Goal: Information Seeking & Learning: Learn about a topic

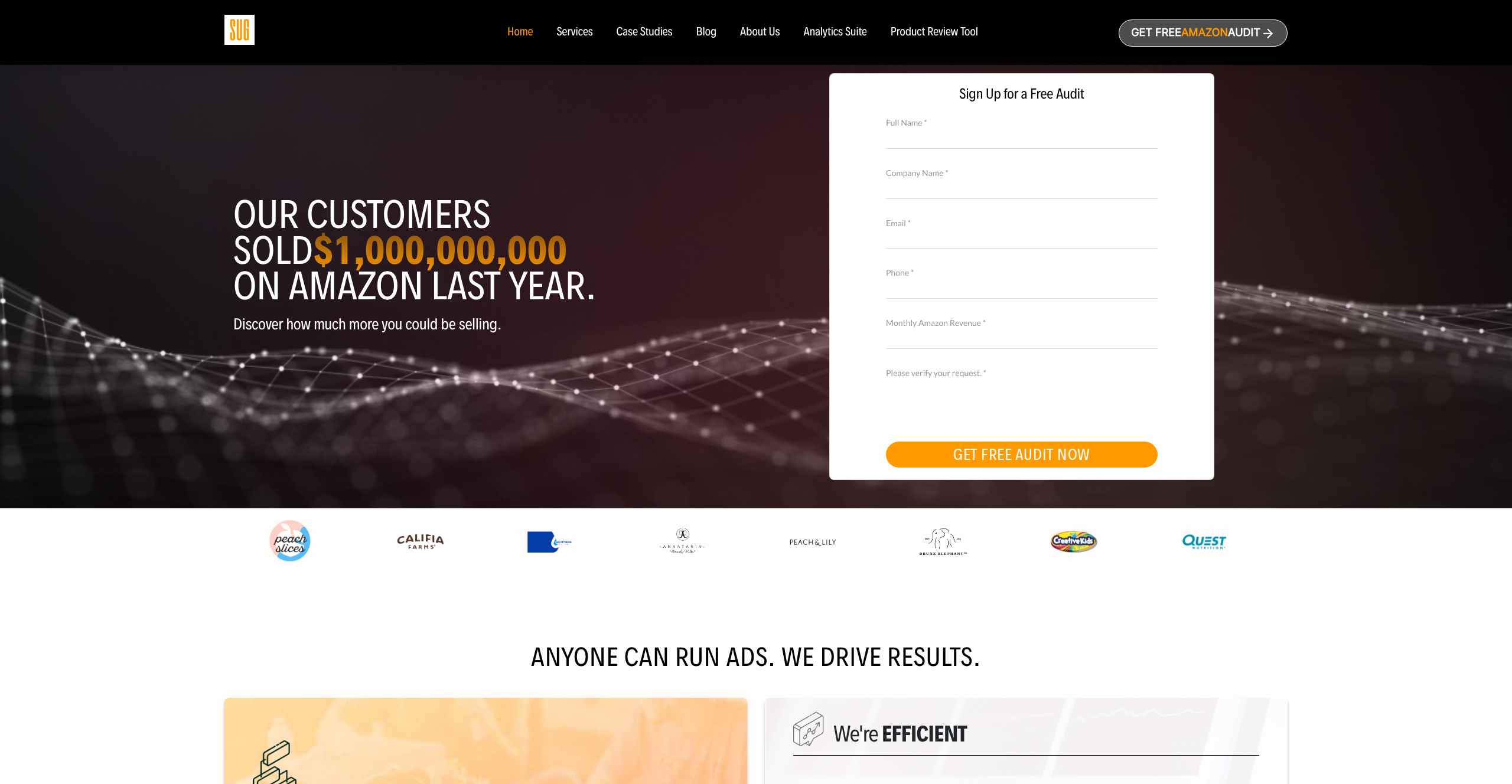
click at [652, 38] on div "Case Studies" at bounding box center [644, 33] width 56 height 13
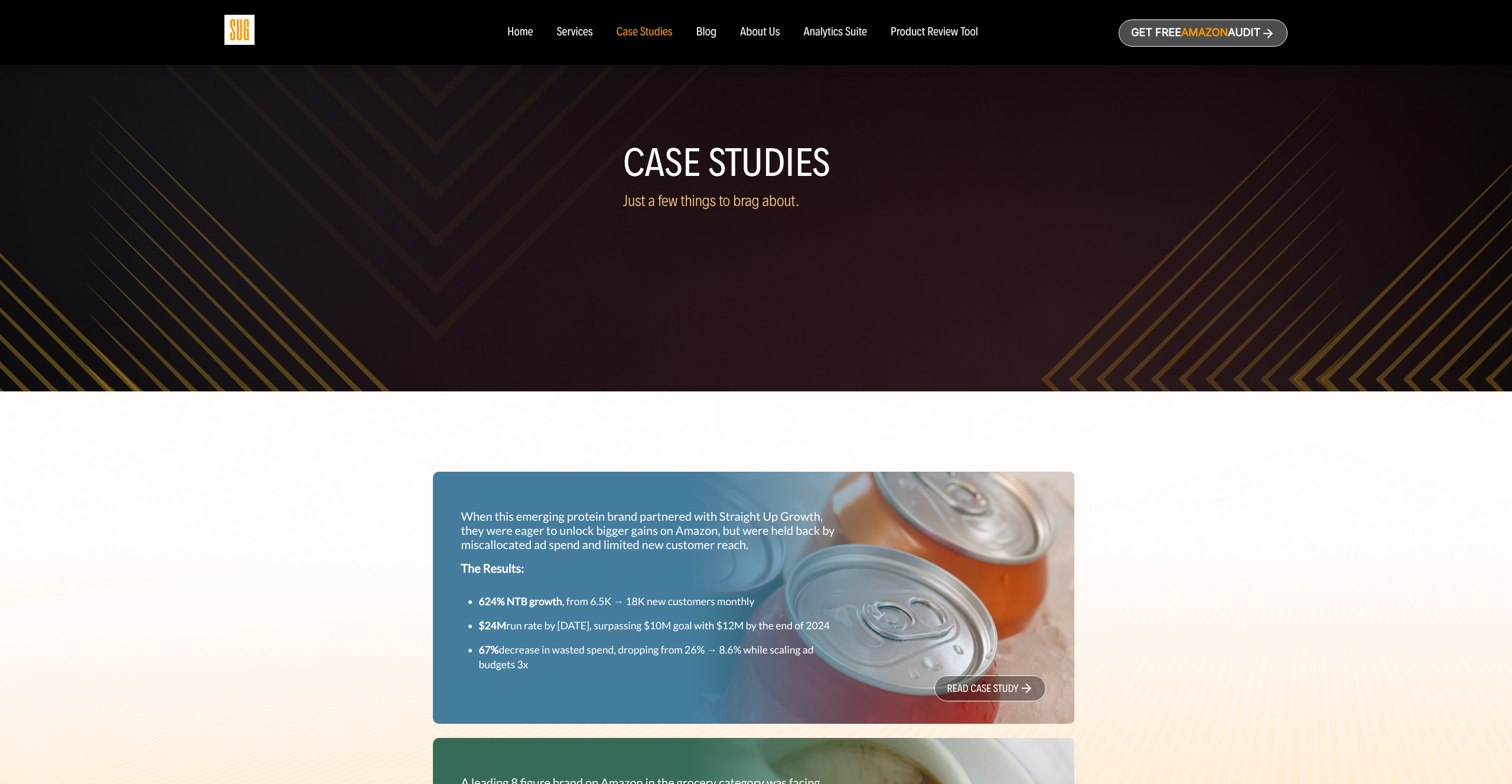
click at [710, 35] on div "Blog" at bounding box center [707, 33] width 21 height 13
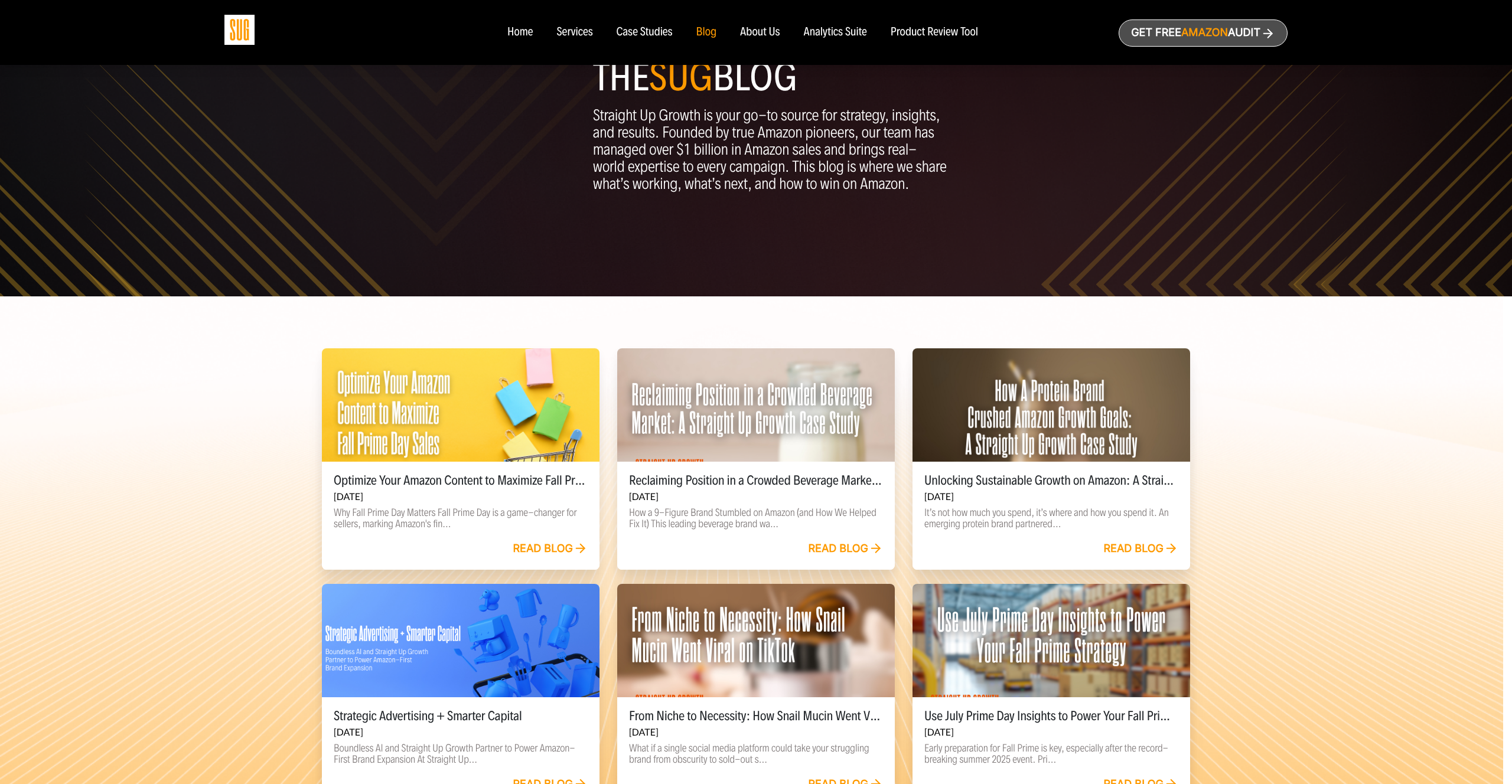
scroll to position [232, 0]
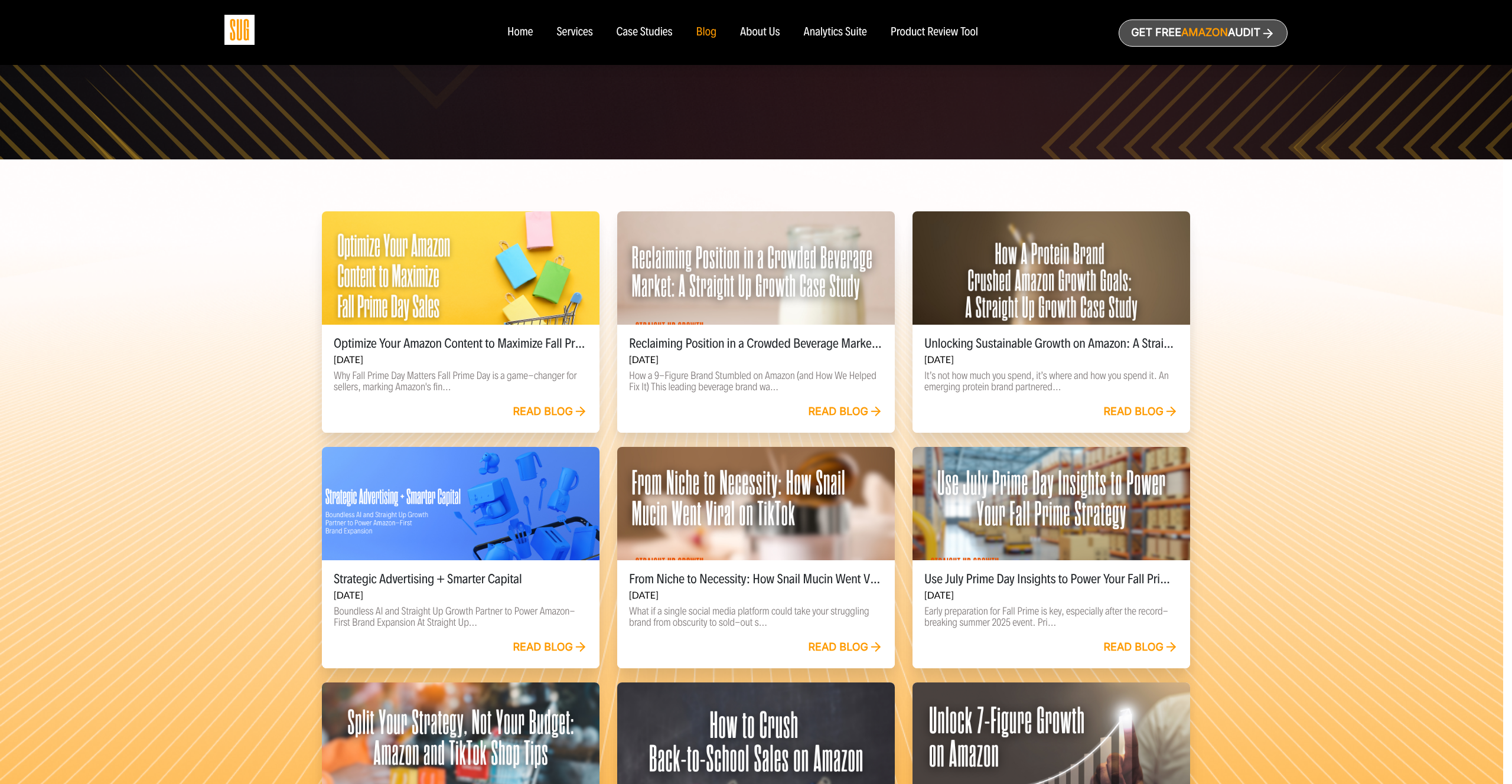
click at [1082, 257] on div at bounding box center [1051, 268] width 278 height 113
click at [697, 263] on div at bounding box center [755, 267] width 278 height 113
